Goal: Task Accomplishment & Management: Use online tool/utility

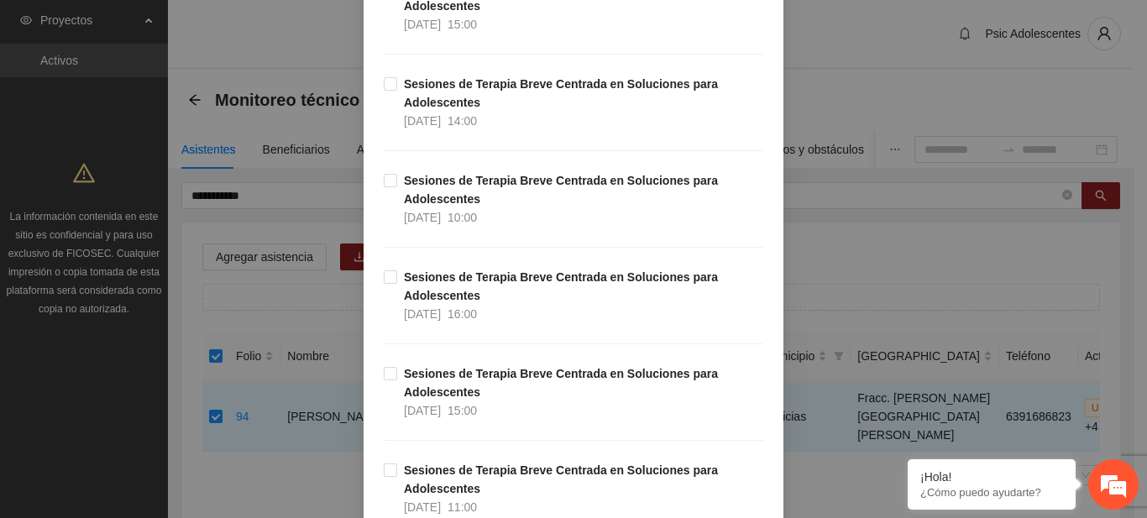
scroll to position [18294, 0]
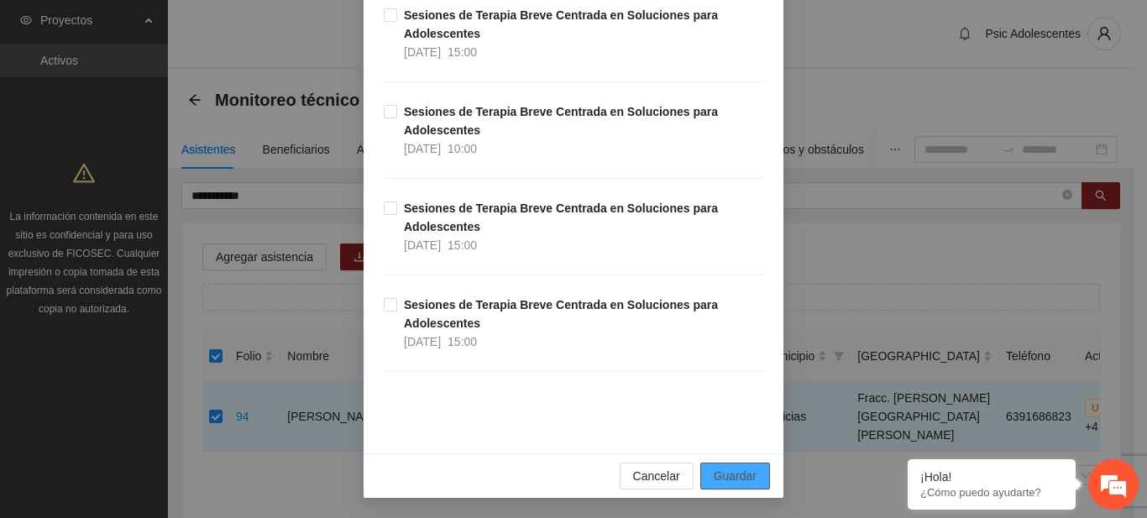
click at [729, 474] on span "Guardar" at bounding box center [735, 476] width 43 height 18
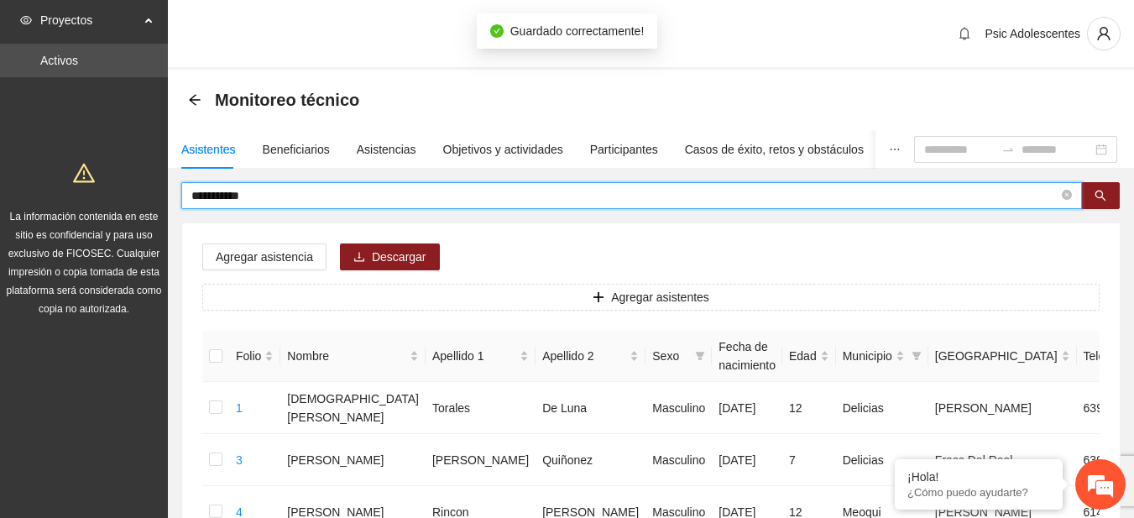
drag, startPoint x: 274, startPoint y: 196, endPoint x: 148, endPoint y: 185, distance: 126.4
type input "**********"
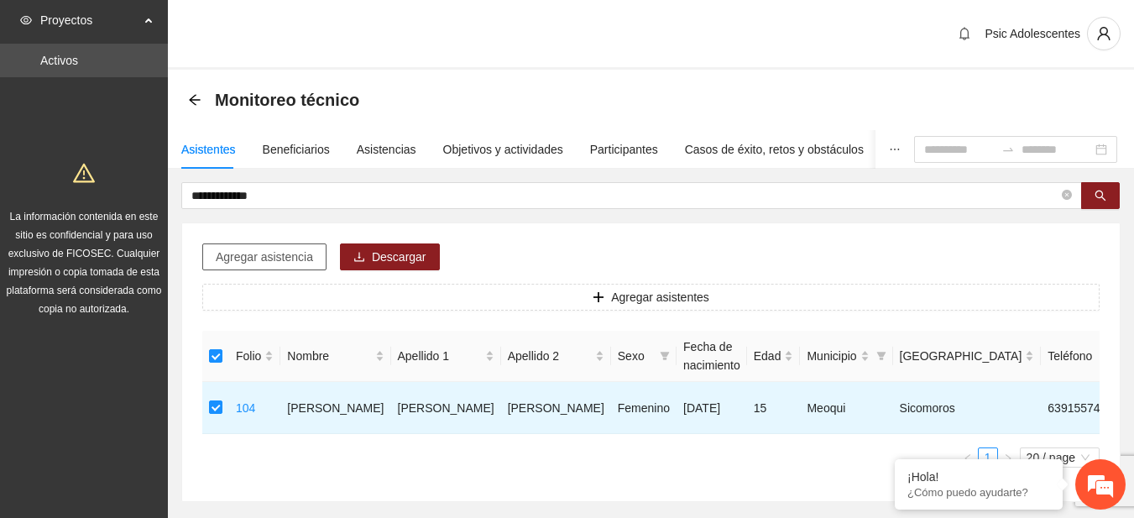
drag, startPoint x: 226, startPoint y: 274, endPoint x: 228, endPoint y: 259, distance: 15.3
click at [228, 259] on div "Agregar asistencia Descargar Agregar asistentes Folio Nombre Apellido 1 Apellid…" at bounding box center [651, 362] width 938 height 278
click at [228, 259] on span "Agregar asistencia" at bounding box center [264, 257] width 97 height 18
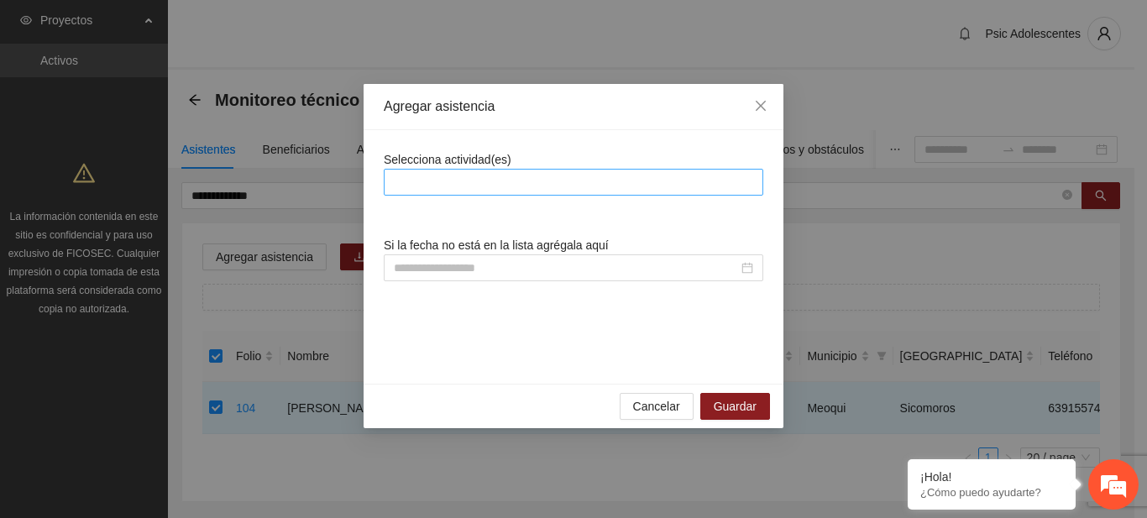
click at [429, 181] on div at bounding box center [573, 182] width 371 height 20
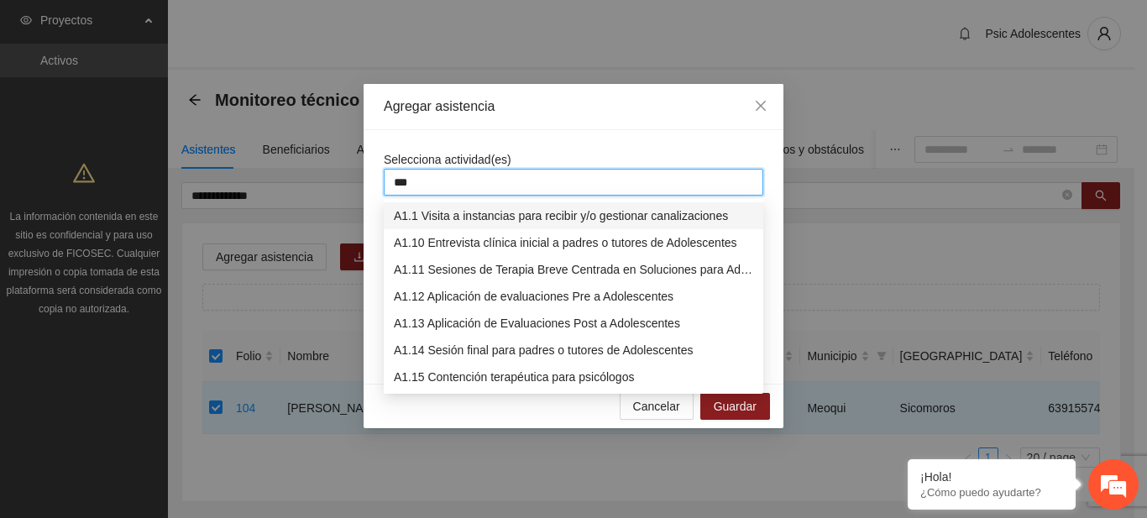
type input "****"
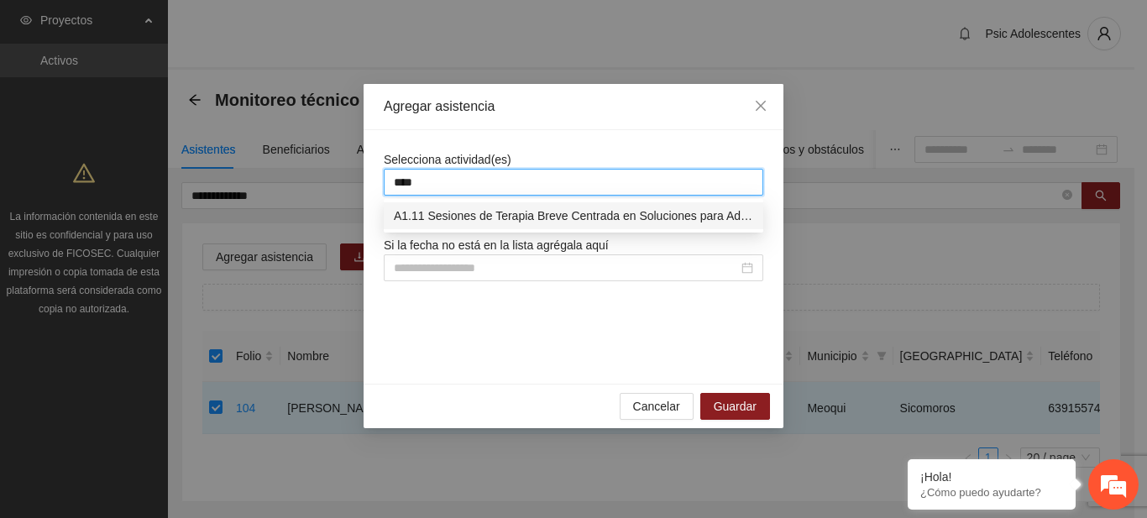
click at [437, 216] on div "A1.11 Sesiones de Terapia Breve Centrada en Soluciones para Adolescentes" at bounding box center [573, 216] width 359 height 18
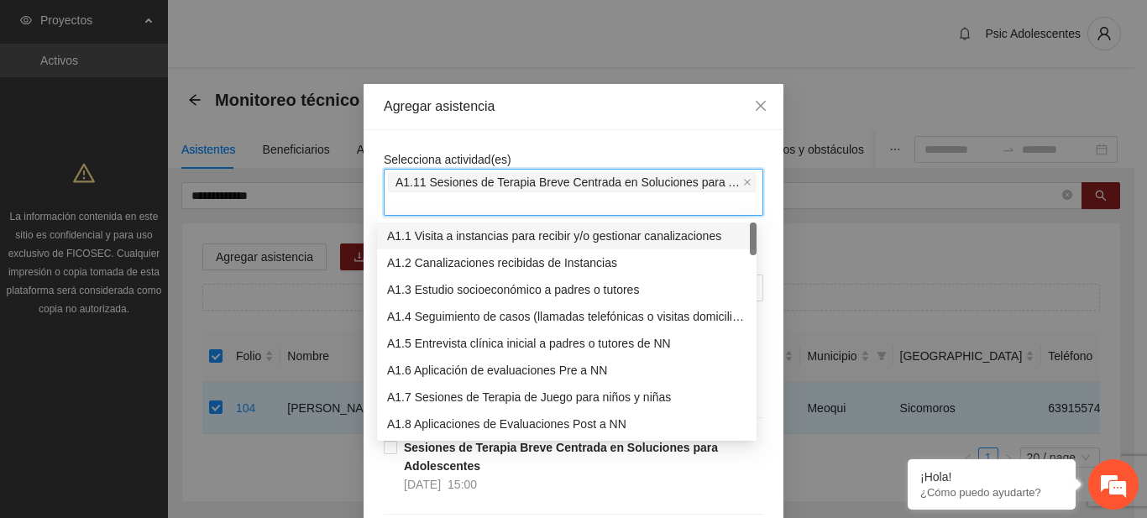
click at [576, 127] on div "Agregar asistencia" at bounding box center [574, 107] width 420 height 46
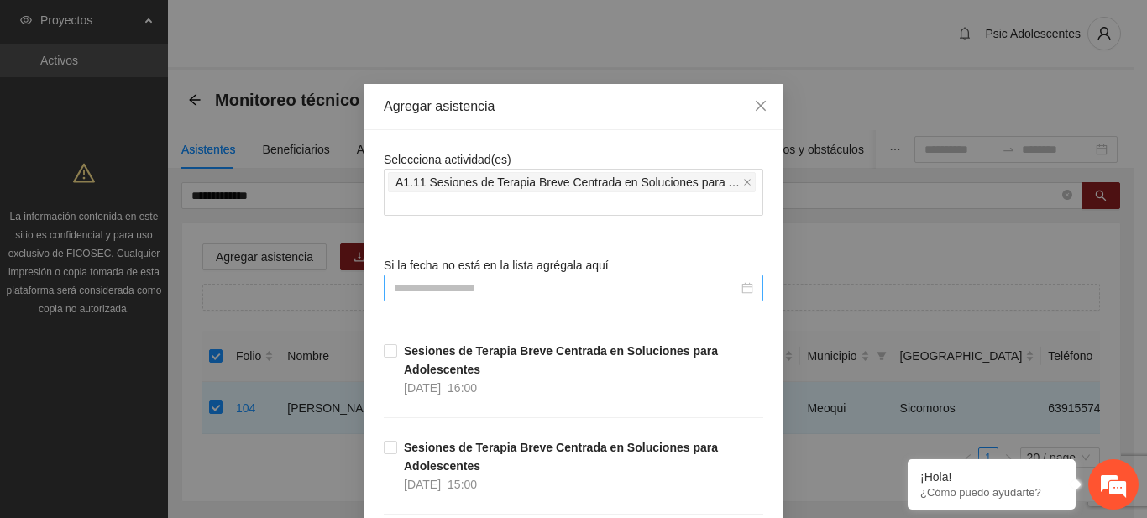
click at [455, 283] on input at bounding box center [566, 288] width 344 height 18
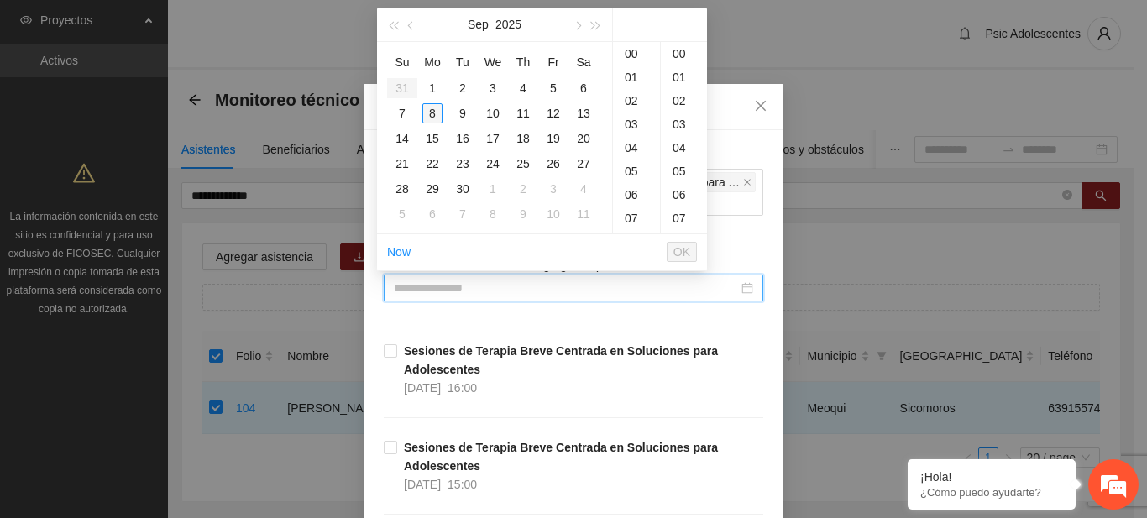
click at [434, 115] on div "8" at bounding box center [432, 113] width 20 height 20
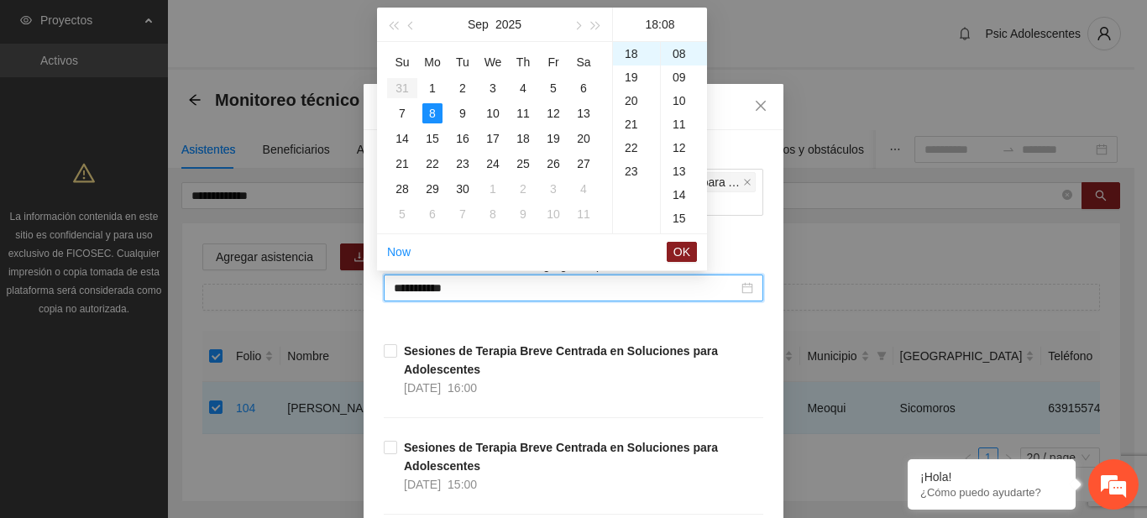
type input "**********"
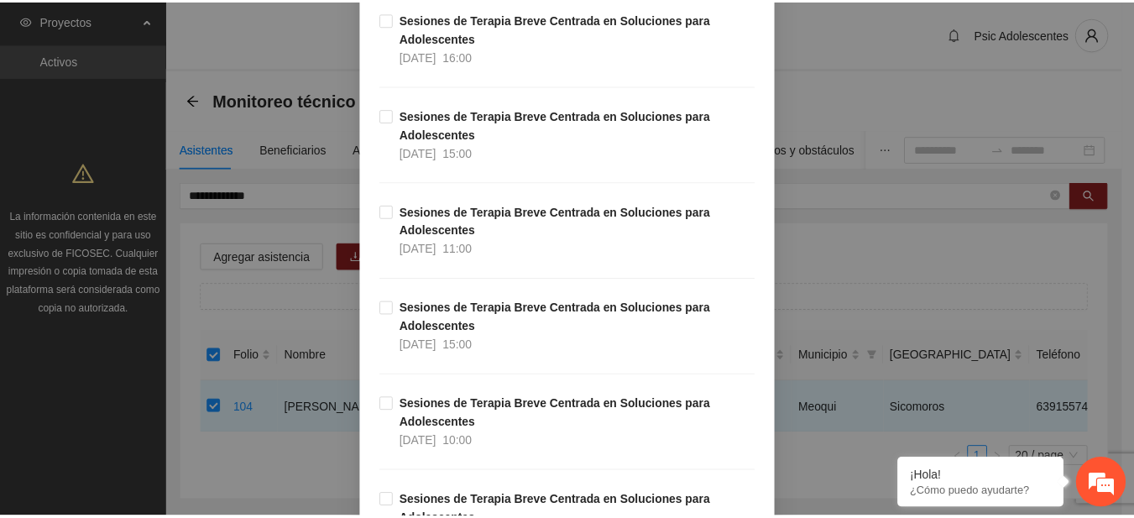
scroll to position [18294, 0]
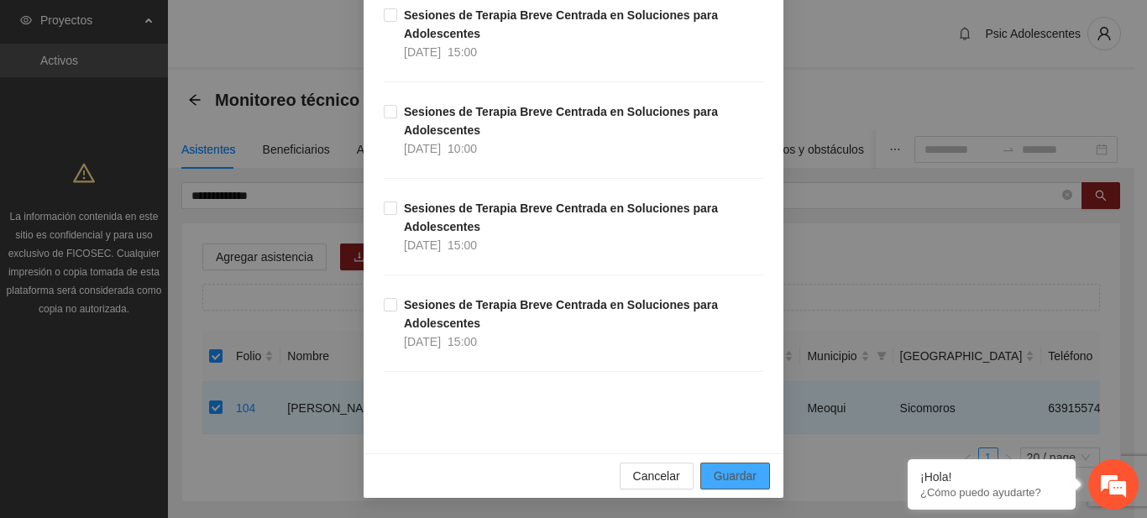
click at [730, 465] on button "Guardar" at bounding box center [735, 476] width 70 height 27
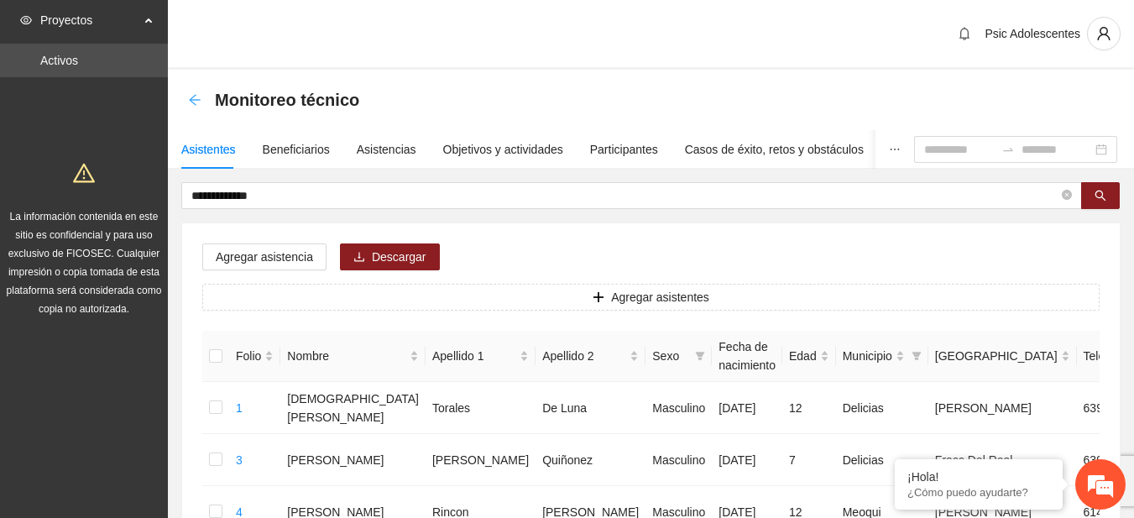
click at [197, 101] on icon "arrow-left" at bounding box center [194, 99] width 13 height 13
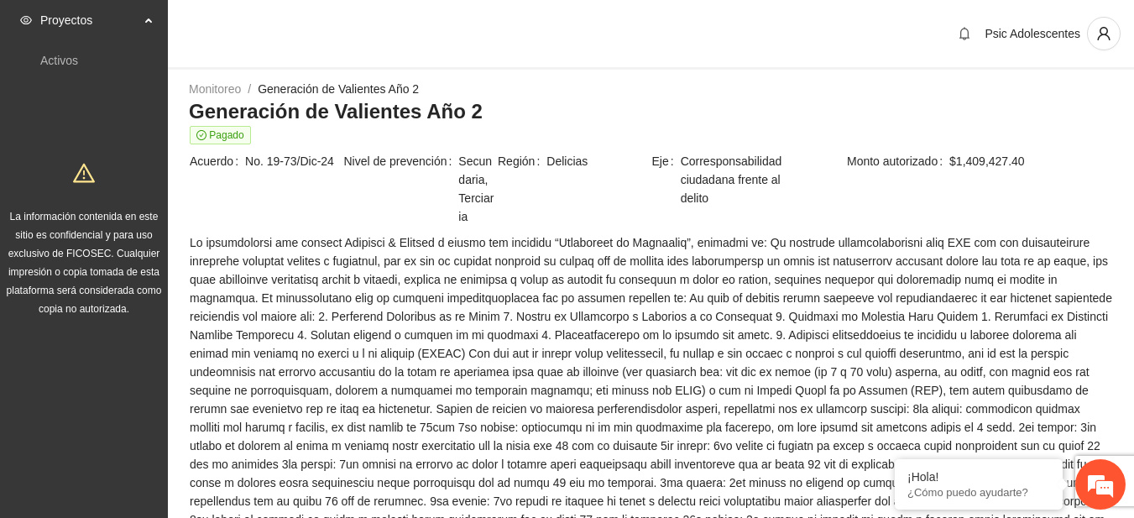
click at [197, 101] on h3 "Generación de Valientes Año 2" at bounding box center [651, 111] width 924 height 27
